Goal: Task Accomplishment & Management: Manage account settings

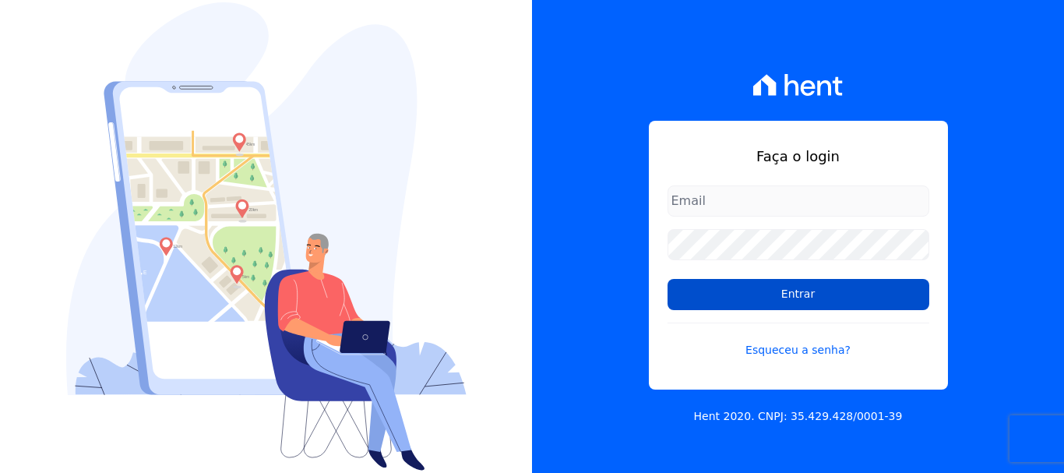
type input "[PERSON_NAME][EMAIL_ADDRESS][PERSON_NAME][DOMAIN_NAME]"
click at [793, 300] on input "Entrar" at bounding box center [798, 294] width 262 height 31
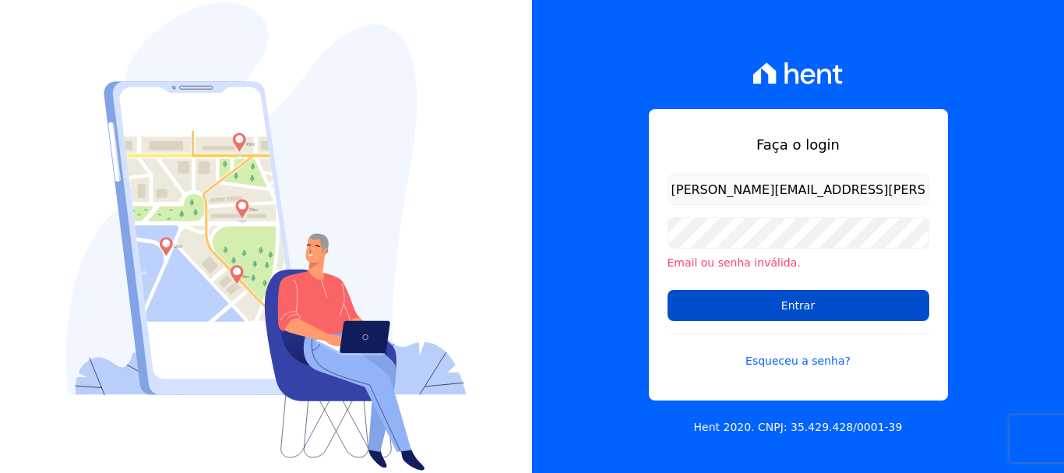
click at [800, 297] on input "Entrar" at bounding box center [798, 305] width 262 height 31
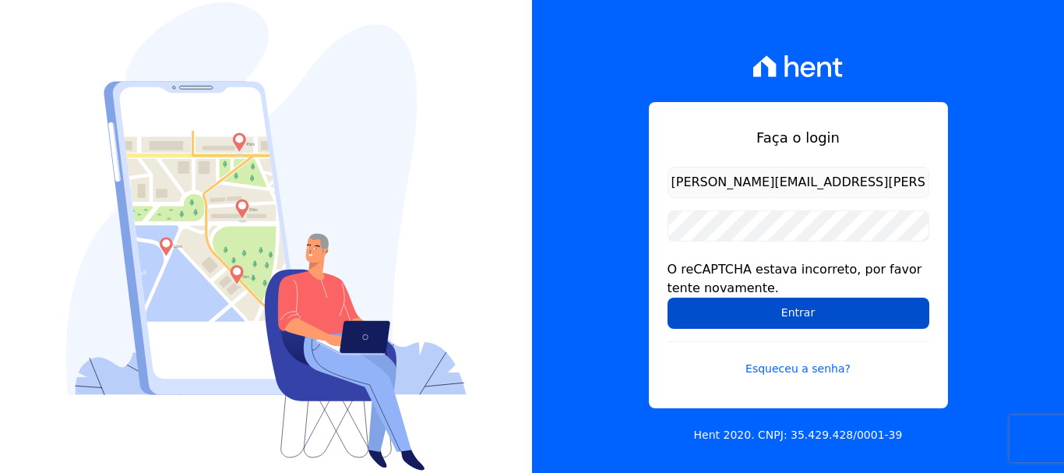
click at [791, 313] on input "Entrar" at bounding box center [798, 312] width 262 height 31
click at [795, 318] on input "Entrar" at bounding box center [798, 312] width 262 height 31
